Goal: Check status

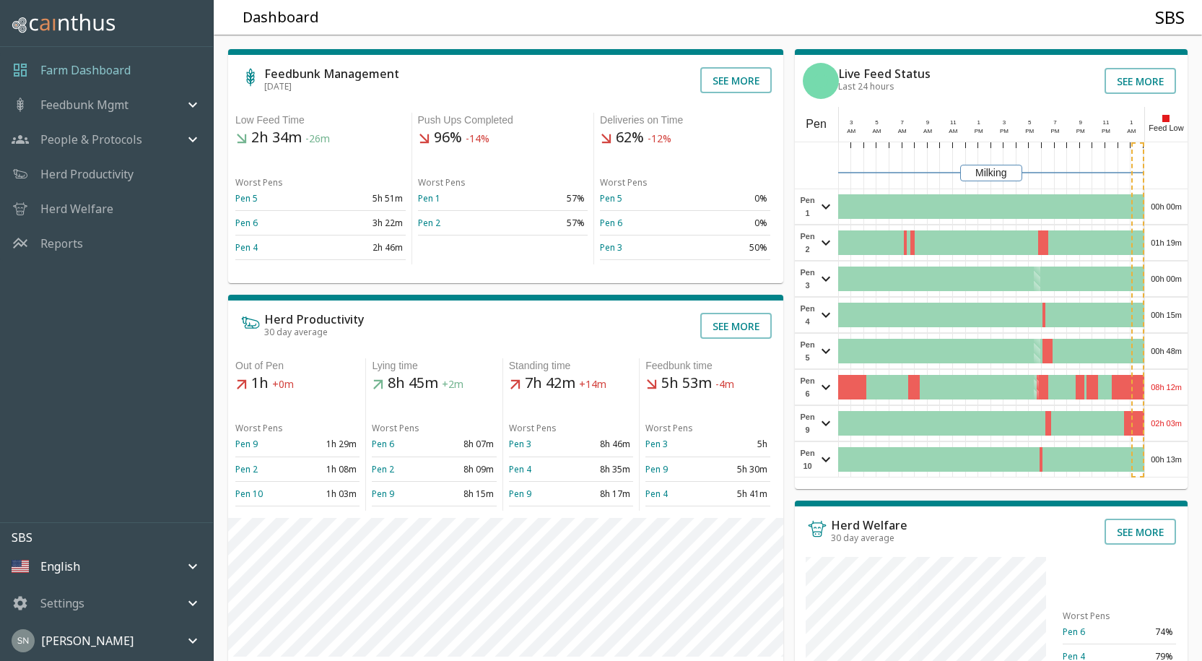
click at [1176, 205] on div "00h 00m" at bounding box center [1166, 206] width 43 height 35
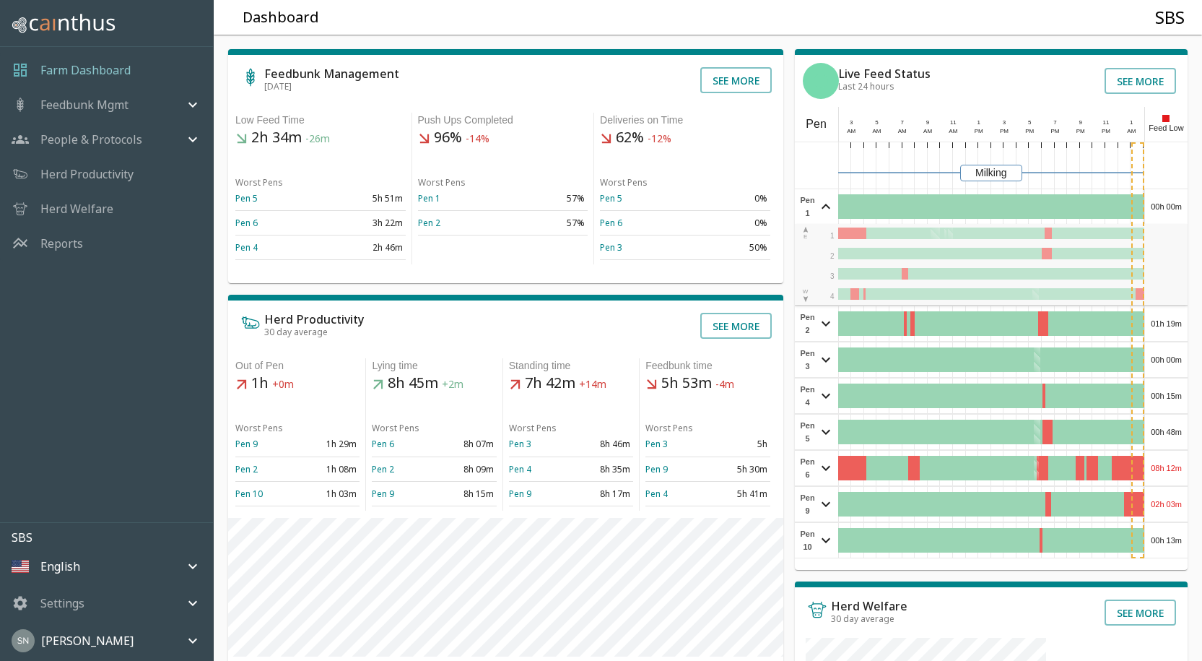
click at [1176, 205] on div "00h 00m" at bounding box center [1166, 206] width 43 height 35
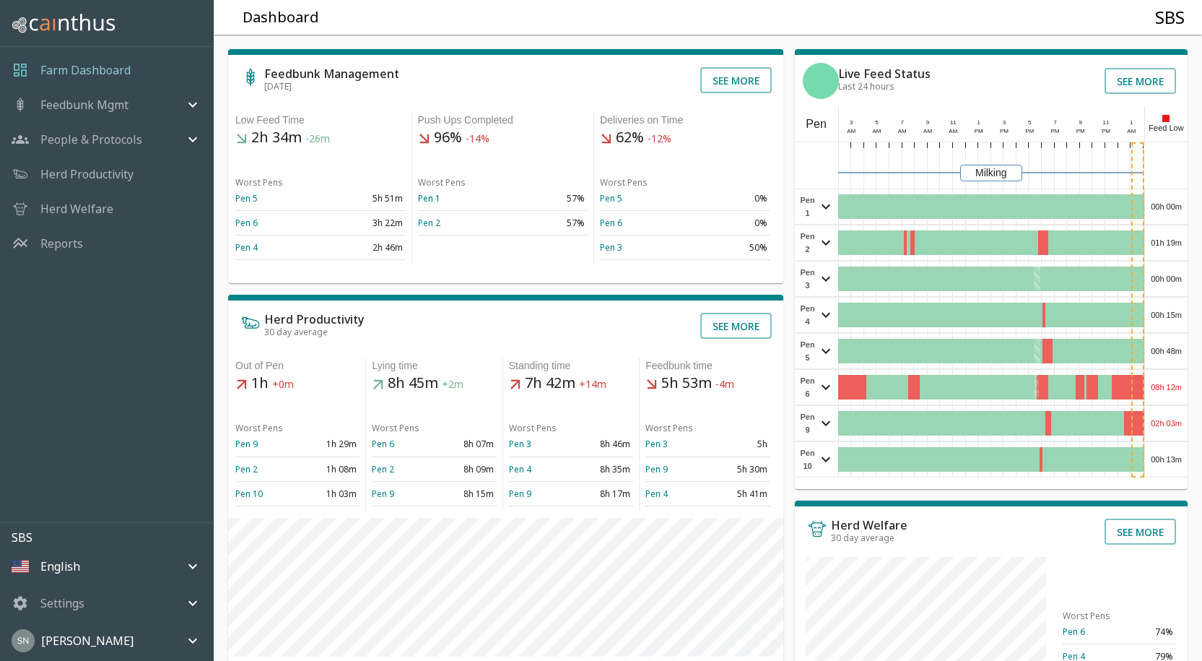
click at [1167, 240] on div "01h 19m" at bounding box center [1166, 242] width 43 height 35
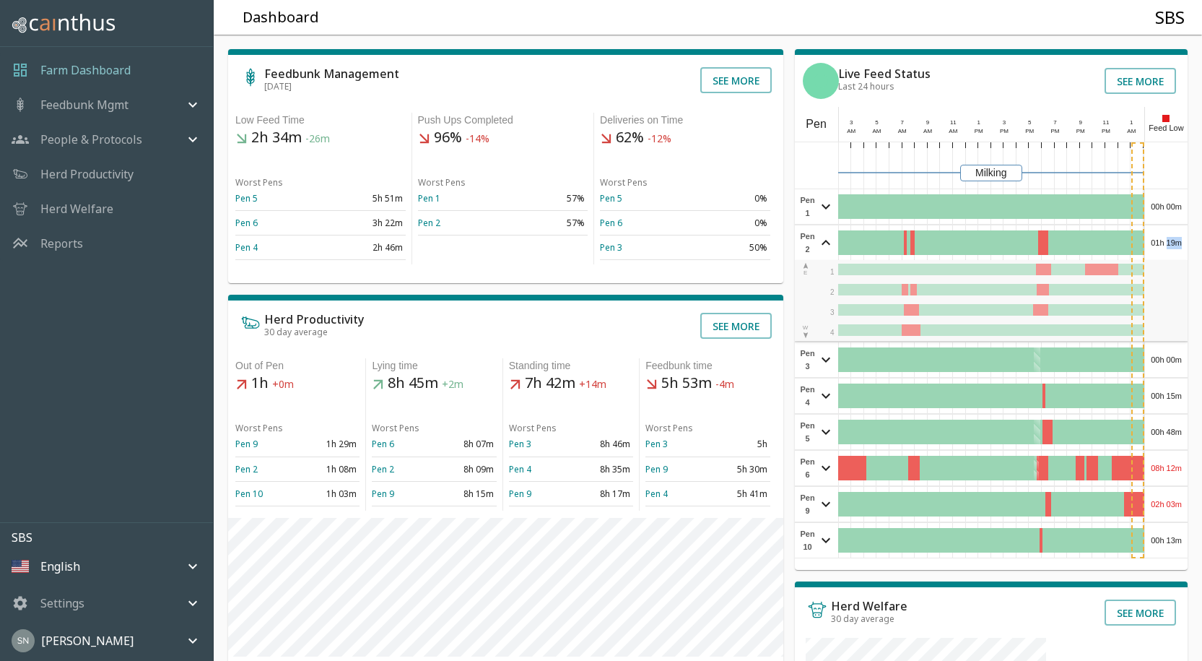
click at [1167, 240] on div "01h 19m" at bounding box center [1166, 242] width 43 height 35
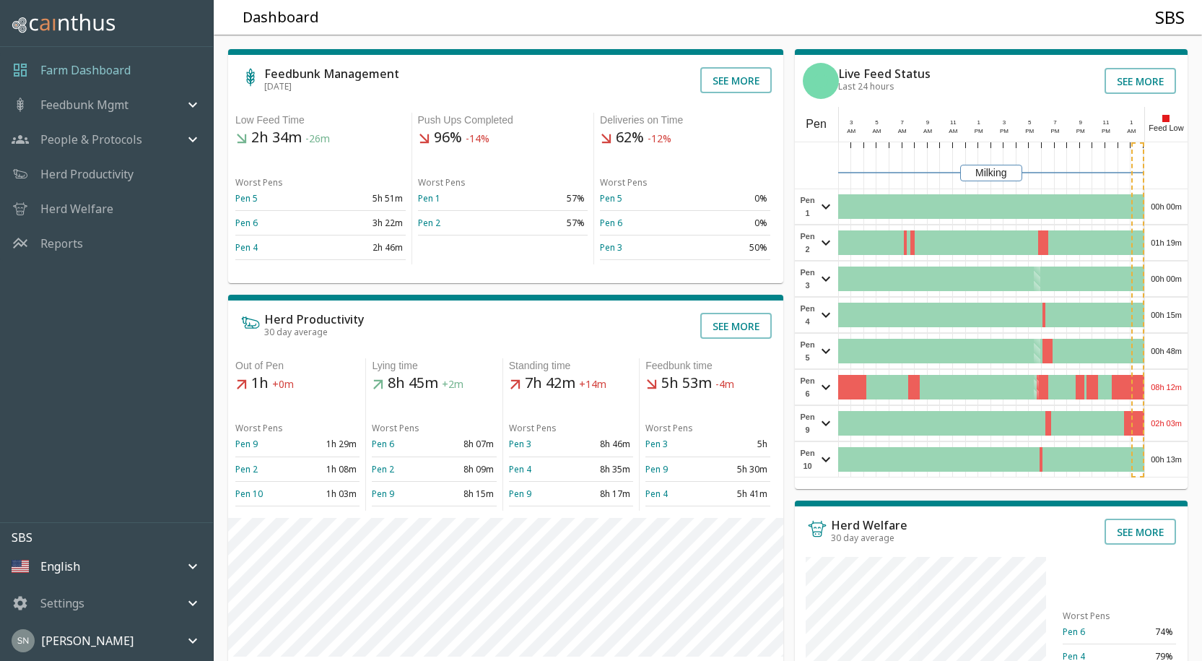
click at [1167, 276] on div "00h 00m" at bounding box center [1166, 278] width 43 height 35
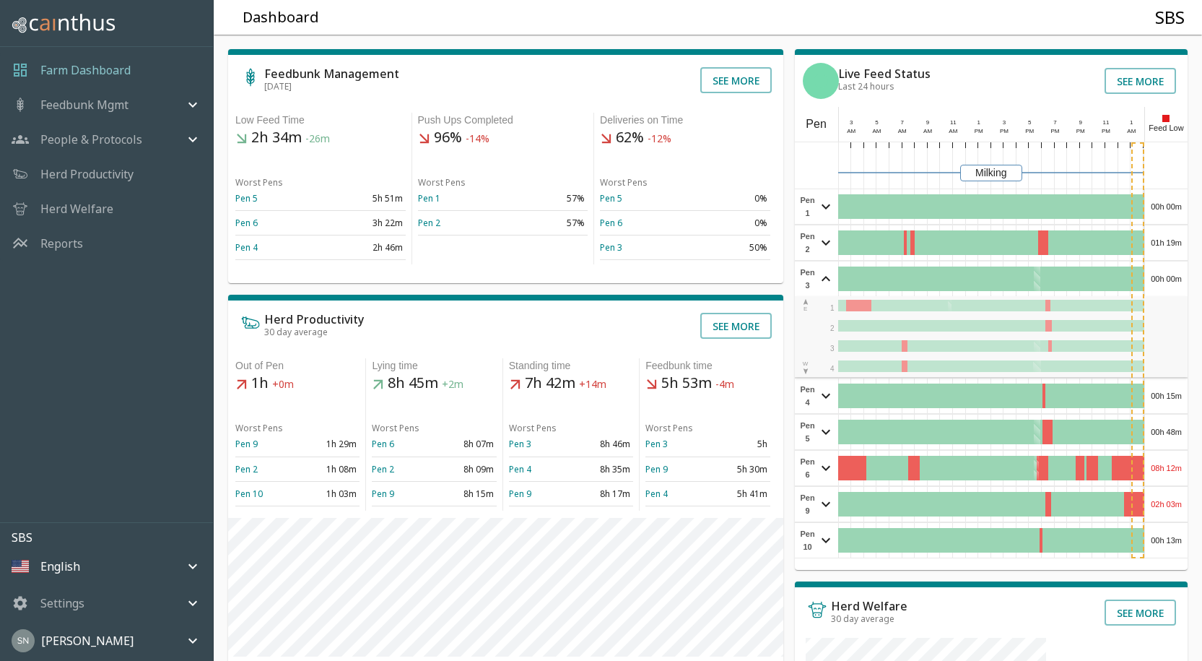
click at [1167, 276] on div "00h 00m" at bounding box center [1166, 278] width 43 height 35
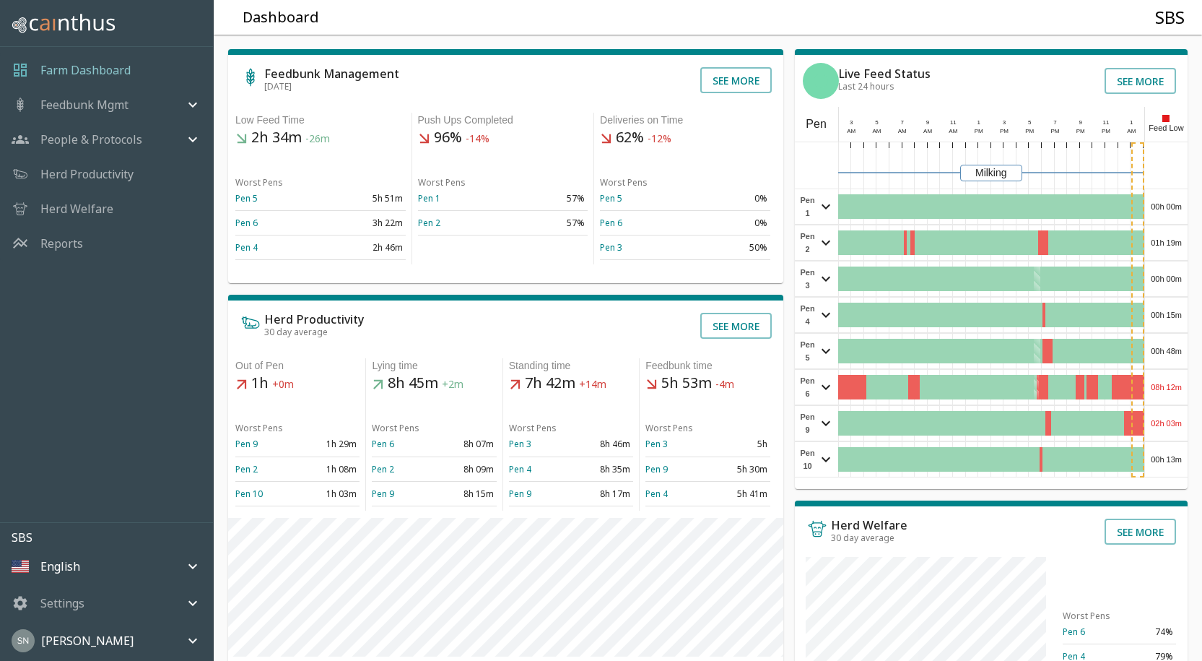
click at [1179, 311] on div "00h 15m" at bounding box center [1166, 314] width 43 height 35
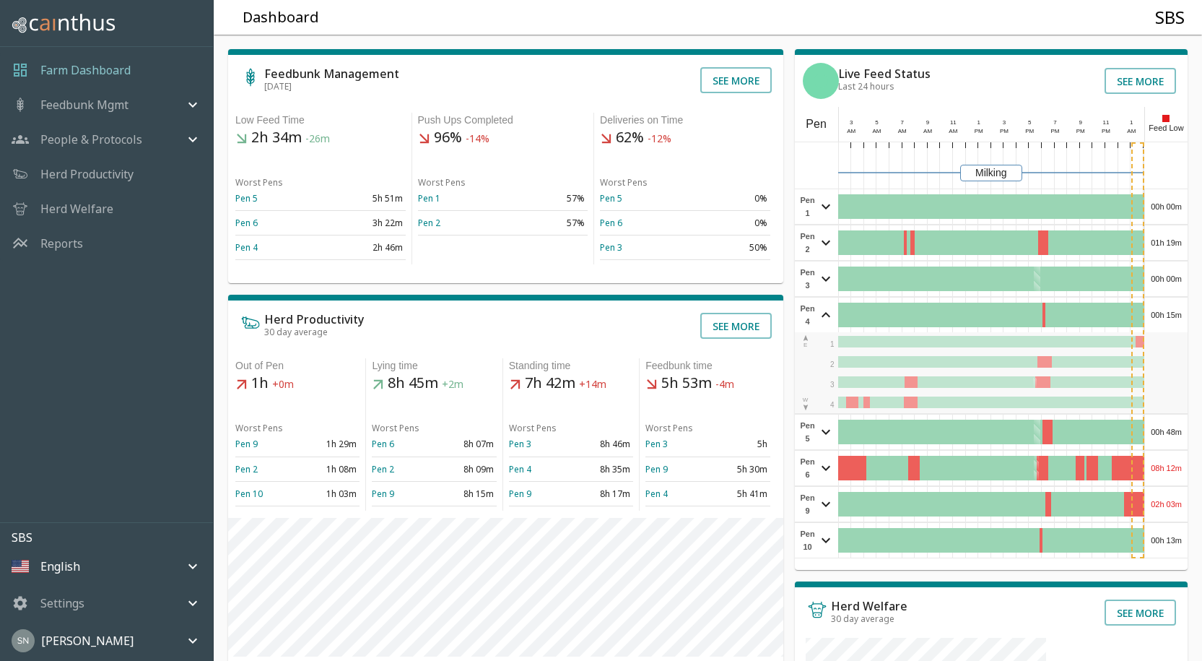
click at [1179, 311] on div "00h 15m" at bounding box center [1166, 314] width 43 height 35
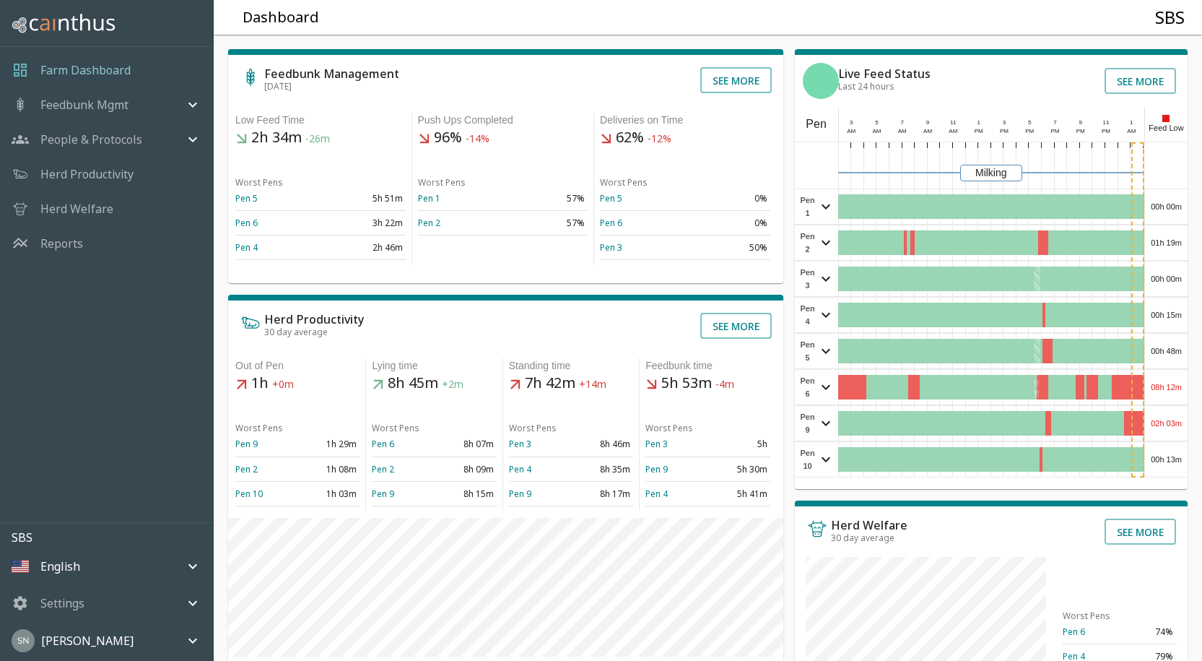
click at [1168, 343] on div "00h 48m" at bounding box center [1166, 351] width 43 height 35
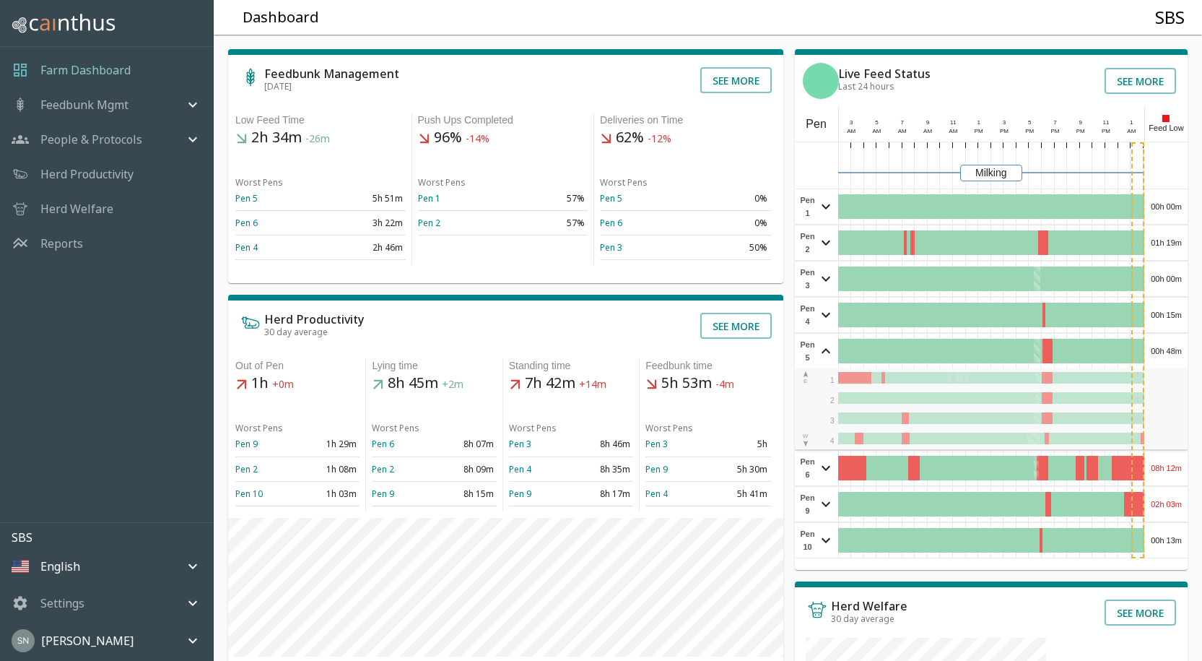
click at [1168, 343] on div "00h 48m" at bounding box center [1166, 351] width 43 height 35
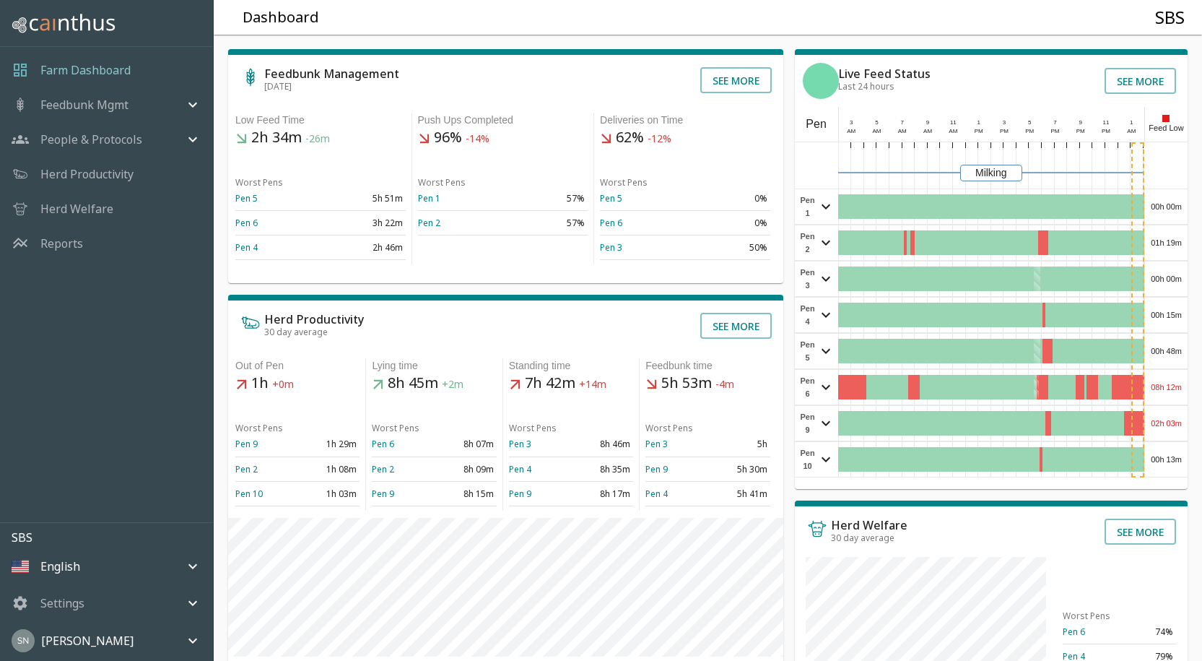
click at [1163, 404] on div "08h 12m" at bounding box center [1166, 387] width 43 height 35
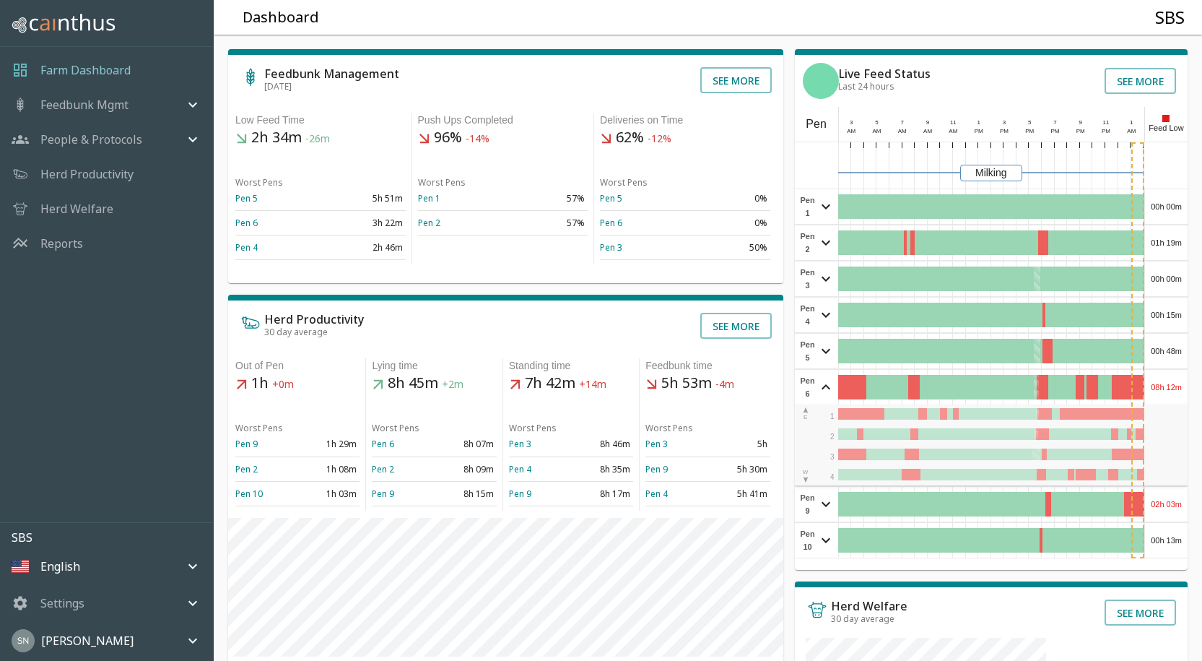
click at [1154, 388] on div "08h 12m" at bounding box center [1166, 387] width 43 height 35
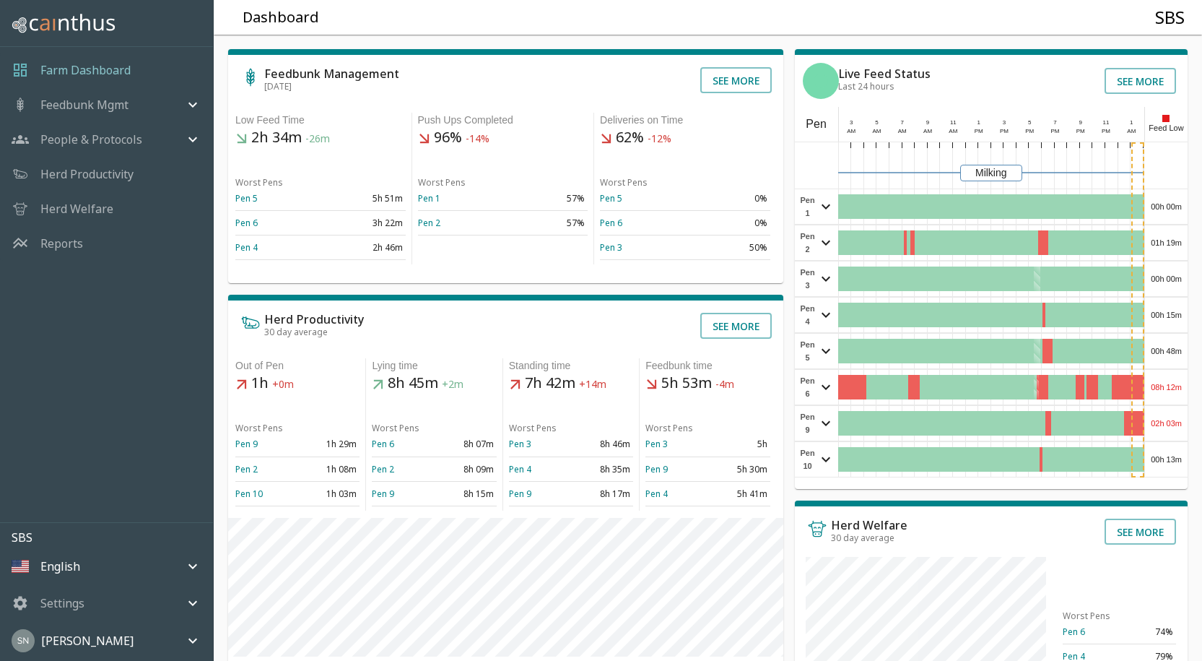
click at [1165, 388] on div "08h 12m" at bounding box center [1166, 387] width 43 height 35
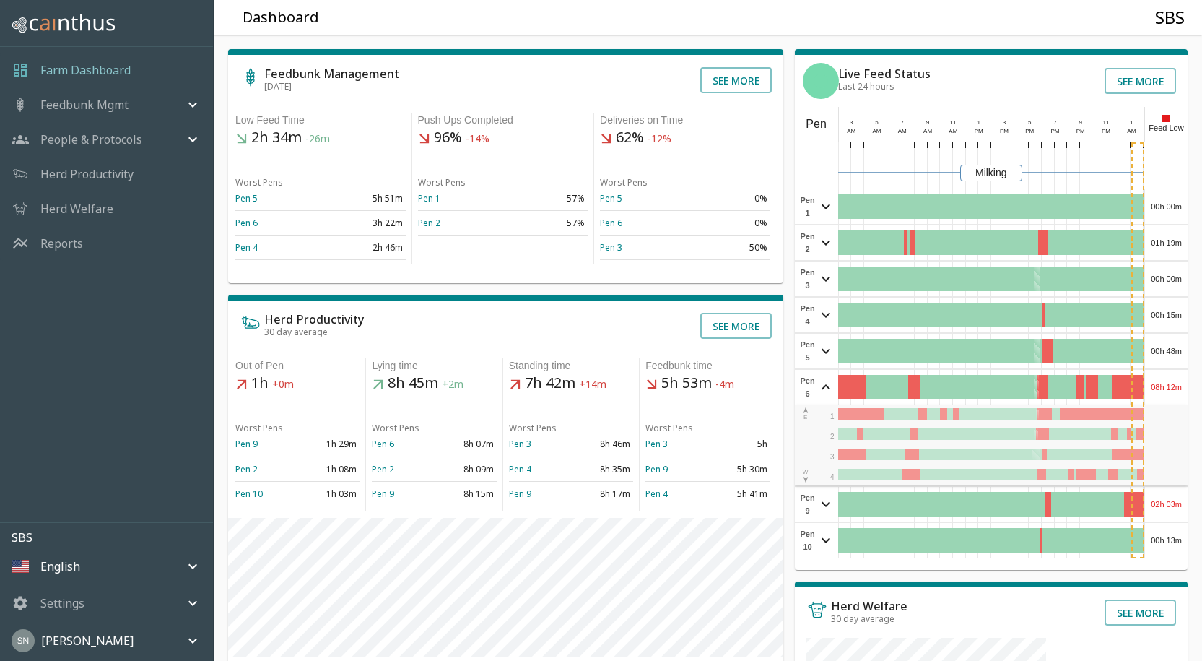
click at [1166, 388] on div "08h 12m" at bounding box center [1166, 387] width 43 height 35
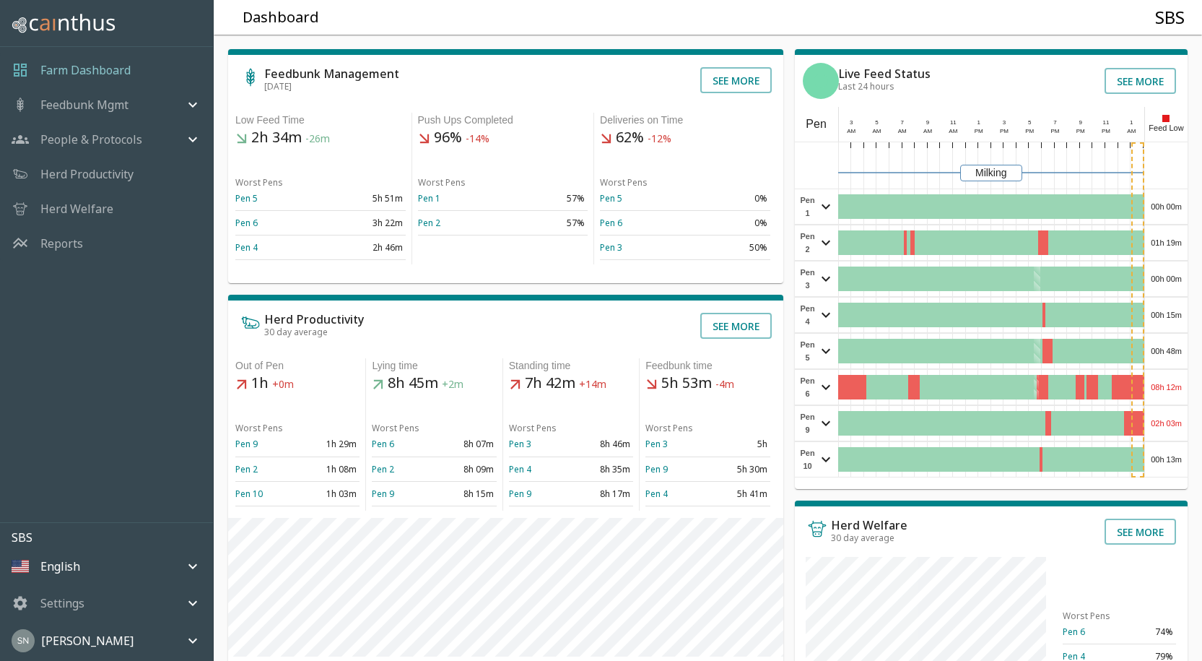
click at [1168, 422] on div "02h 03m" at bounding box center [1166, 423] width 43 height 35
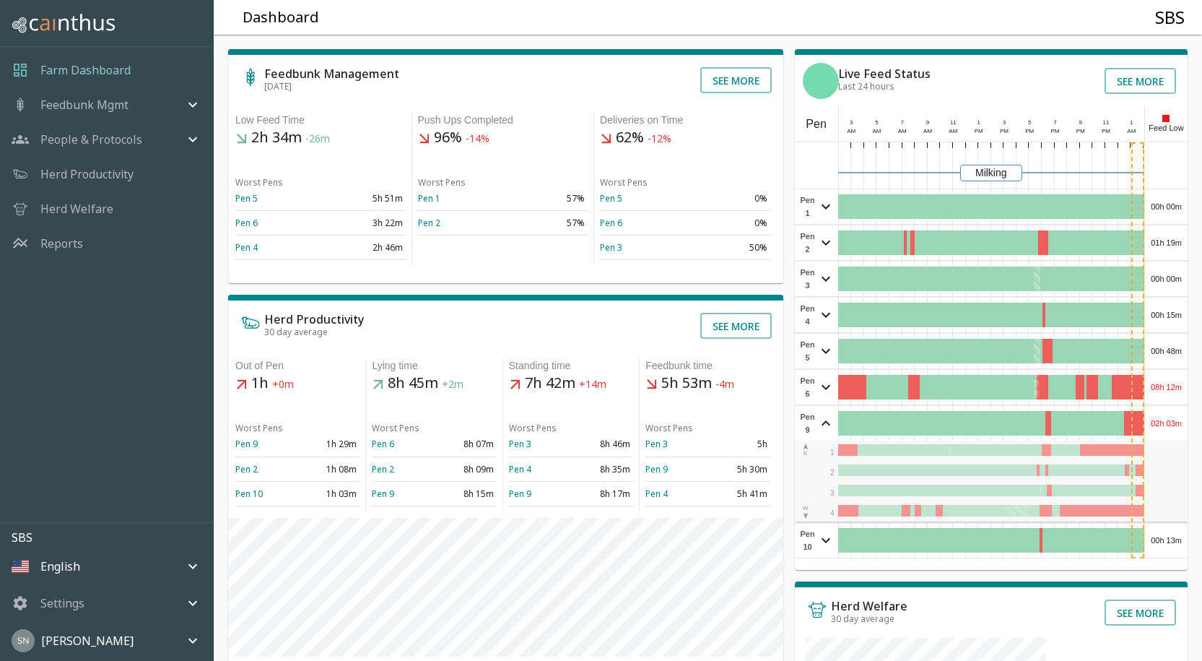
click at [1168, 422] on div "02h 03m" at bounding box center [1166, 423] width 43 height 35
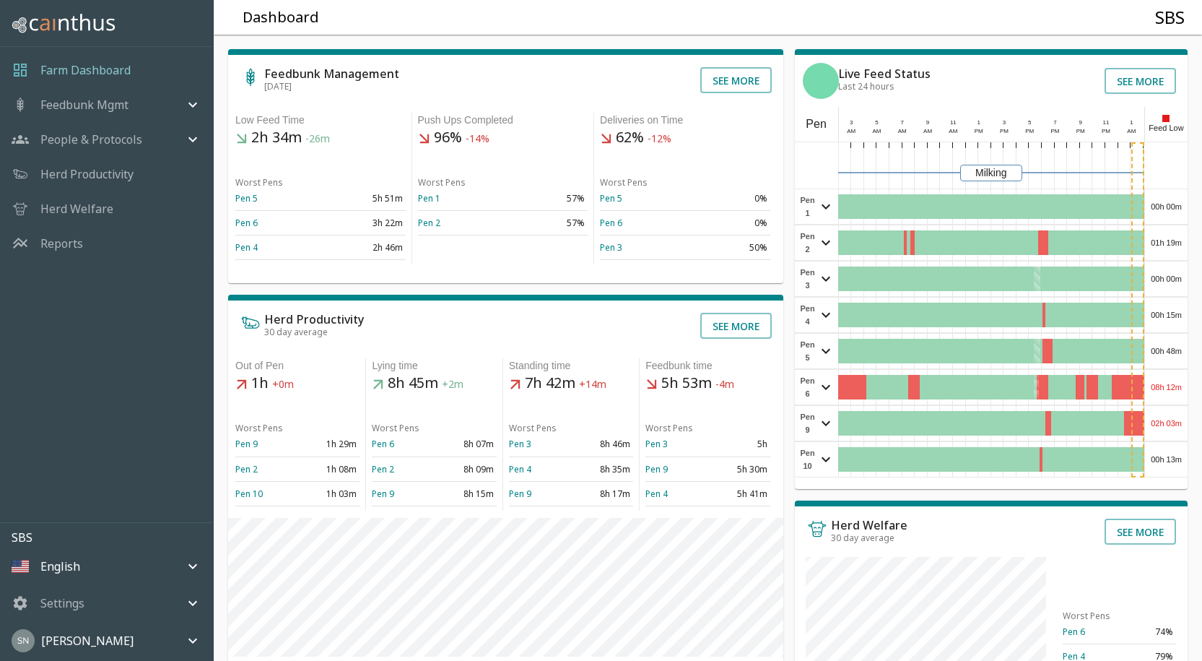
click at [1172, 462] on div "00h 13m" at bounding box center [1166, 459] width 43 height 35
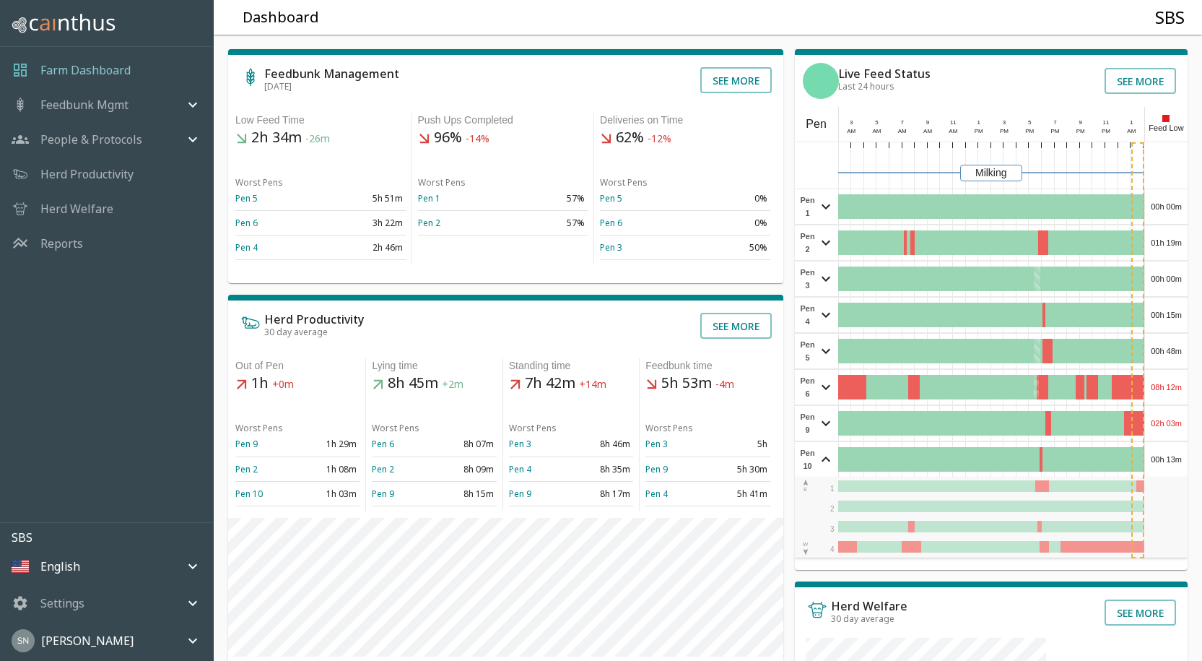
click at [1172, 461] on div "00h 13m" at bounding box center [1166, 459] width 43 height 35
